Goal: Task Accomplishment & Management: Manage account settings

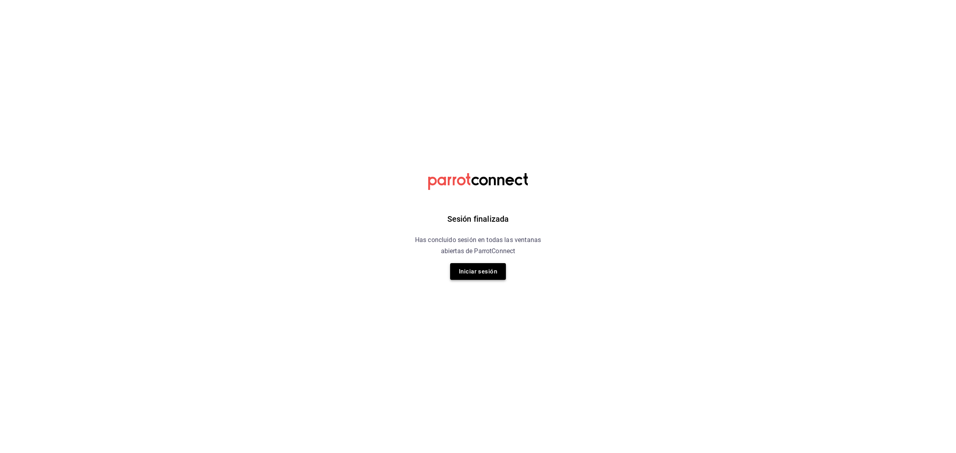
click at [485, 270] on button "Iniciar sesión" at bounding box center [478, 271] width 56 height 17
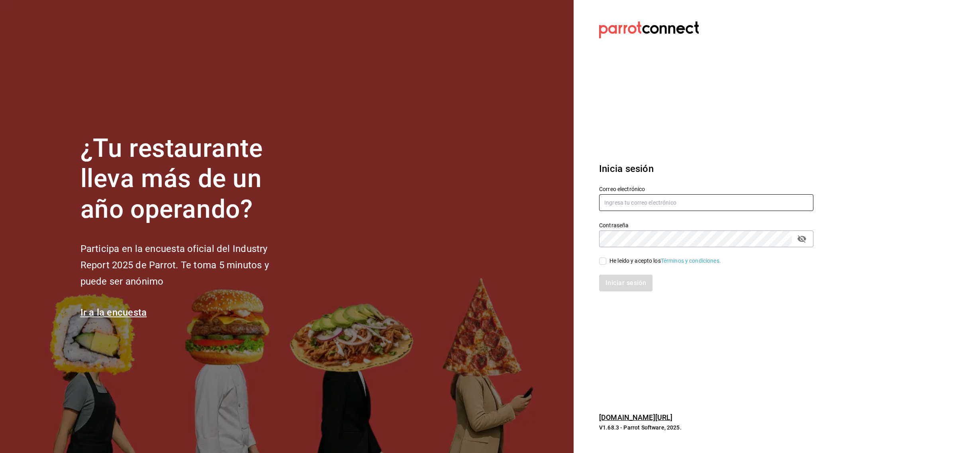
type input "ismael.briones@grupocosteno.com"
click at [611, 260] on div "He leído y acepto los Términos y condiciones." at bounding box center [666, 261] width 112 height 8
click at [606, 260] on input "He leído y acepto los Términos y condiciones." at bounding box center [602, 261] width 7 height 7
checkbox input "true"
click at [622, 279] on button "Iniciar sesión" at bounding box center [626, 283] width 54 height 17
